Goal: Information Seeking & Learning: Learn about a topic

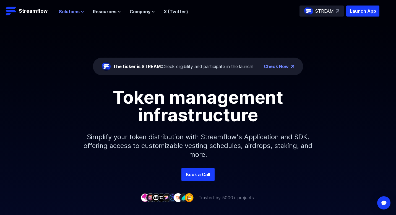
click at [72, 10] on span "Solutions" at bounding box center [69, 11] width 21 height 7
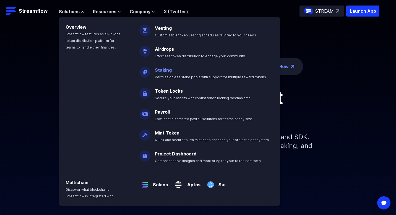
click at [159, 69] on link "Staking" at bounding box center [163, 70] width 17 height 6
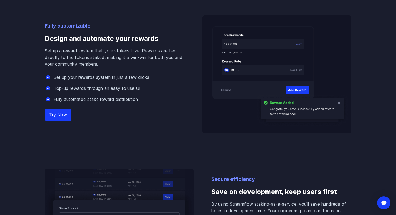
scroll to position [560, 0]
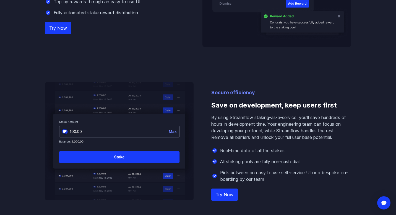
click at [227, 195] on link "Try Now" at bounding box center [224, 195] width 27 height 12
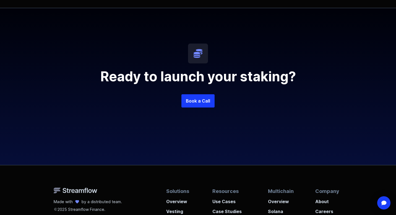
scroll to position [1371, 0]
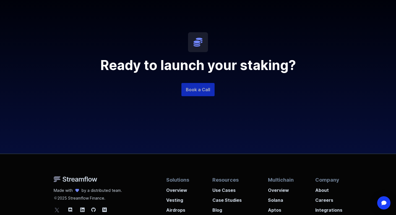
click at [189, 86] on link "Book a Call" at bounding box center [197, 89] width 33 height 13
